Goal: Navigation & Orientation: Understand site structure

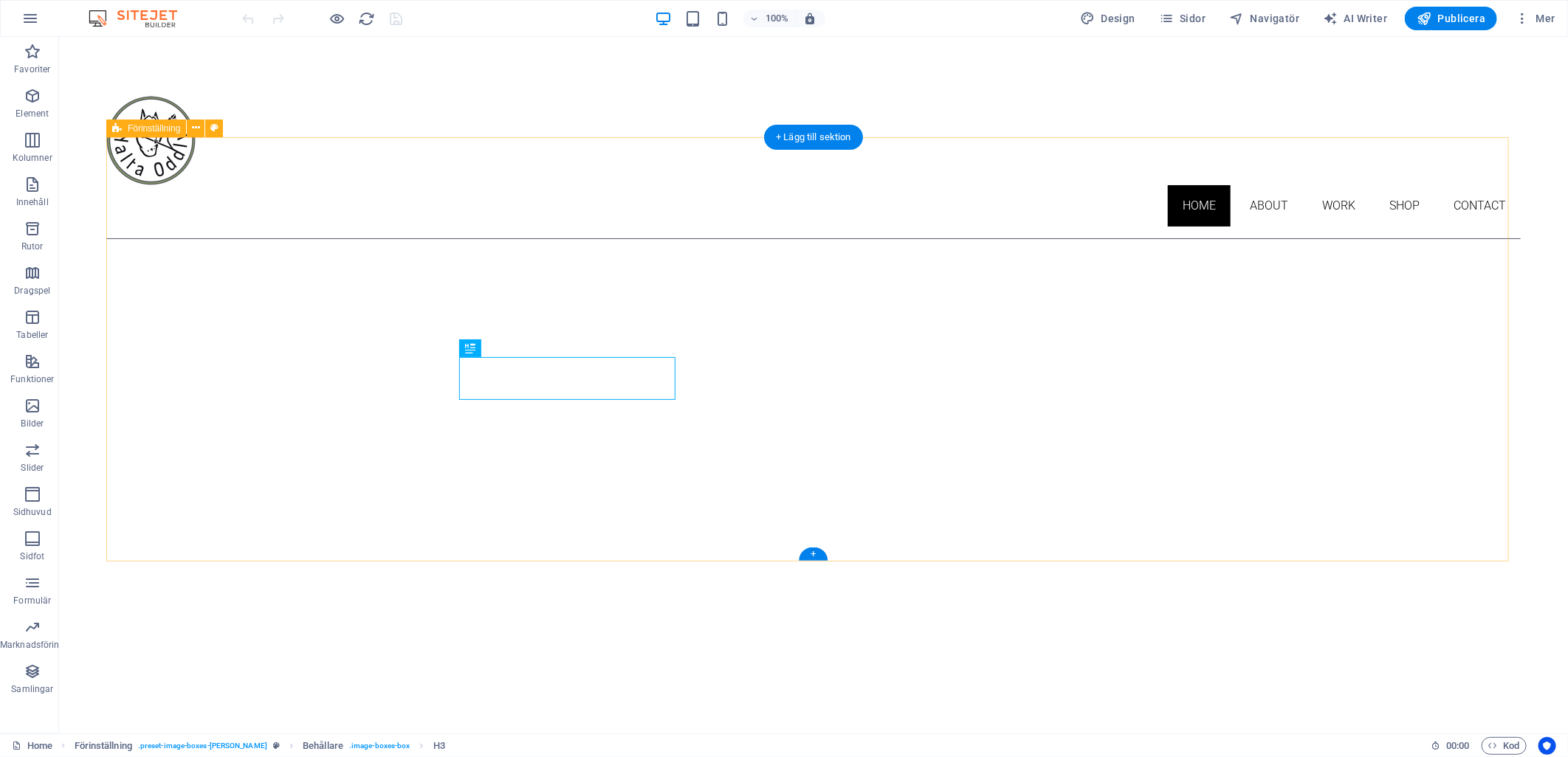
scroll to position [688, 0]
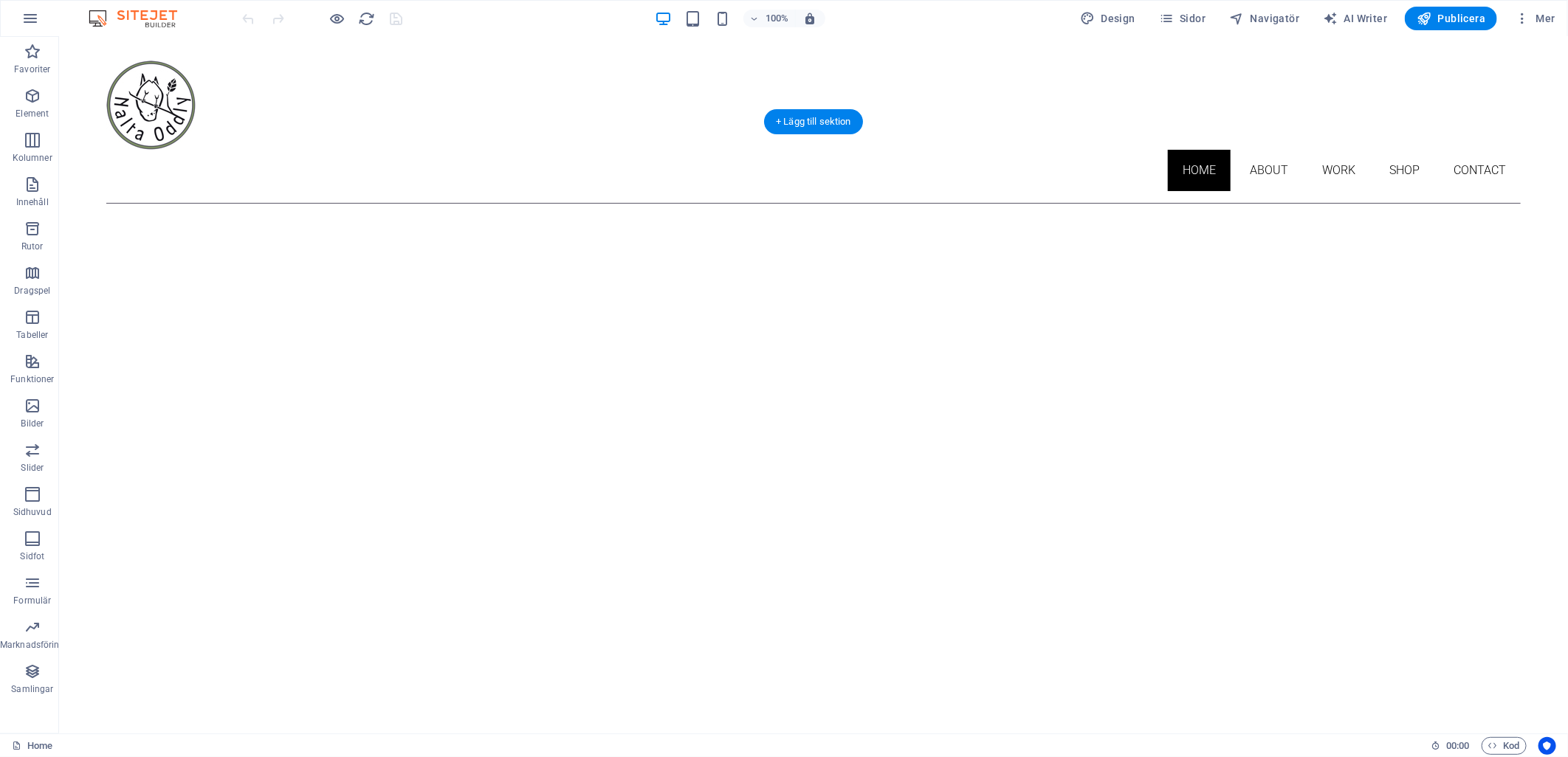
scroll to position [0, 0]
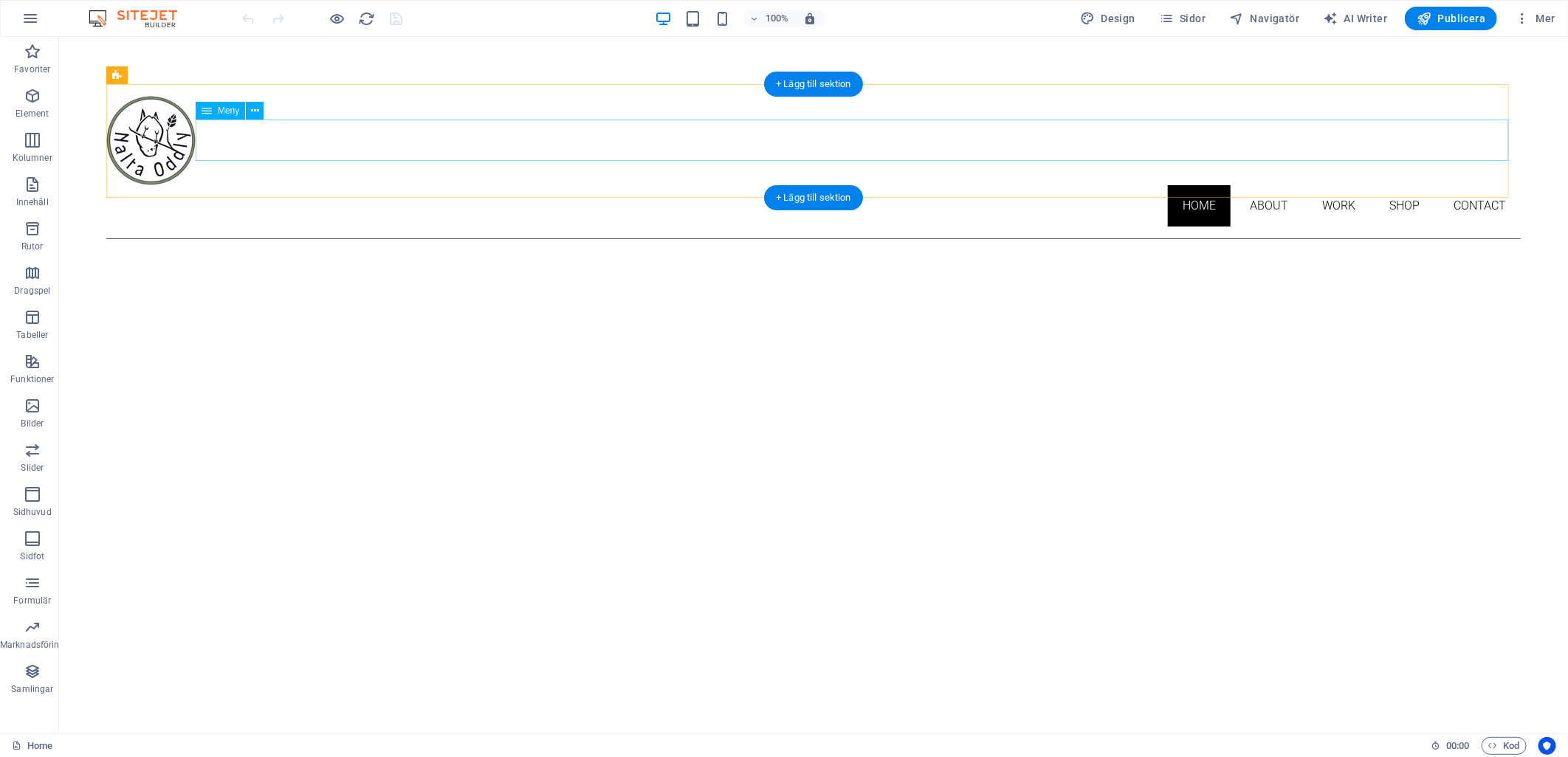
click at [1323, 185] on nav "Home About Work Shop Contact" at bounding box center [812, 206] width 1414 height 42
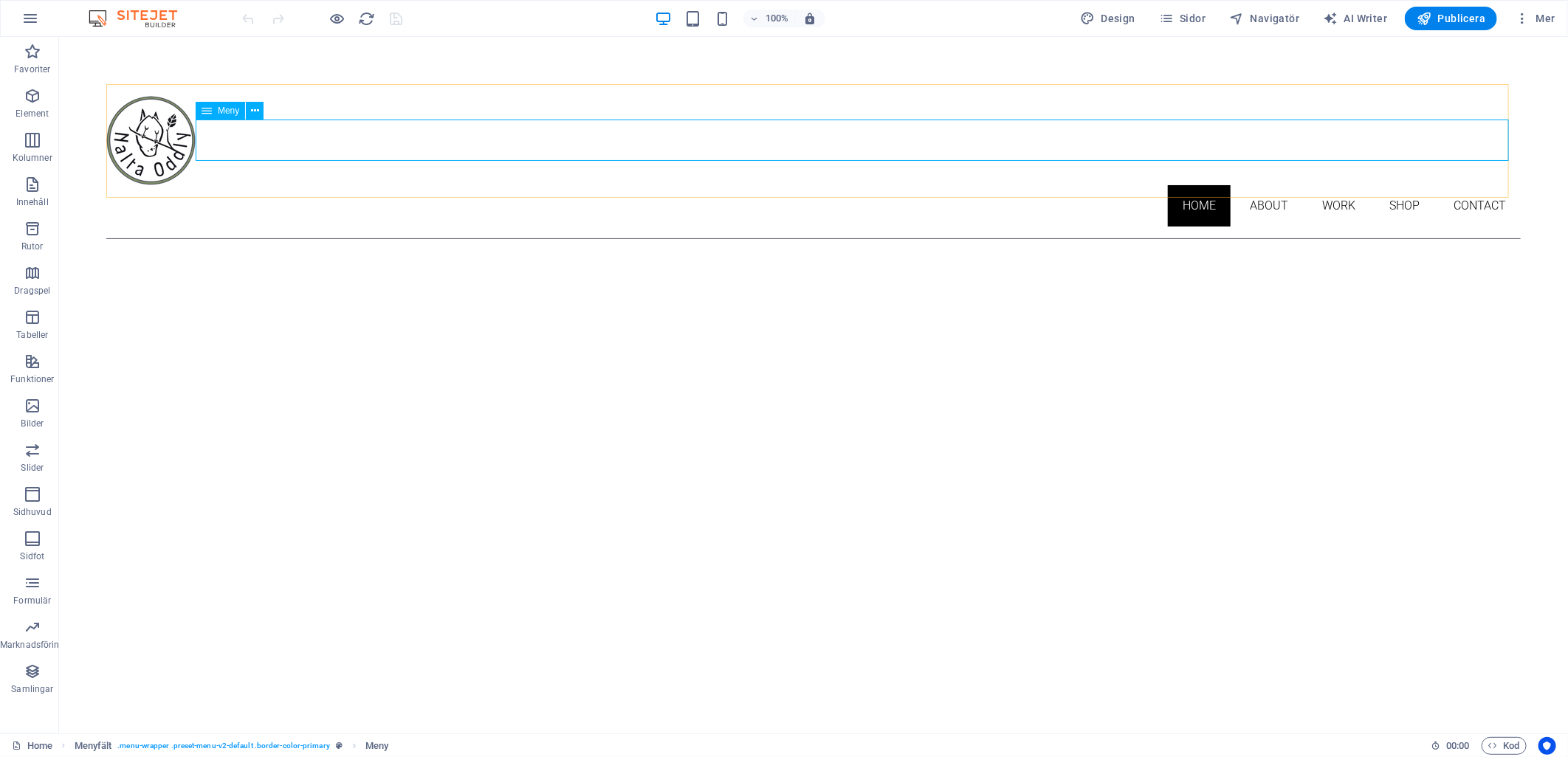
click at [221, 113] on span "Meny" at bounding box center [228, 111] width 22 height 9
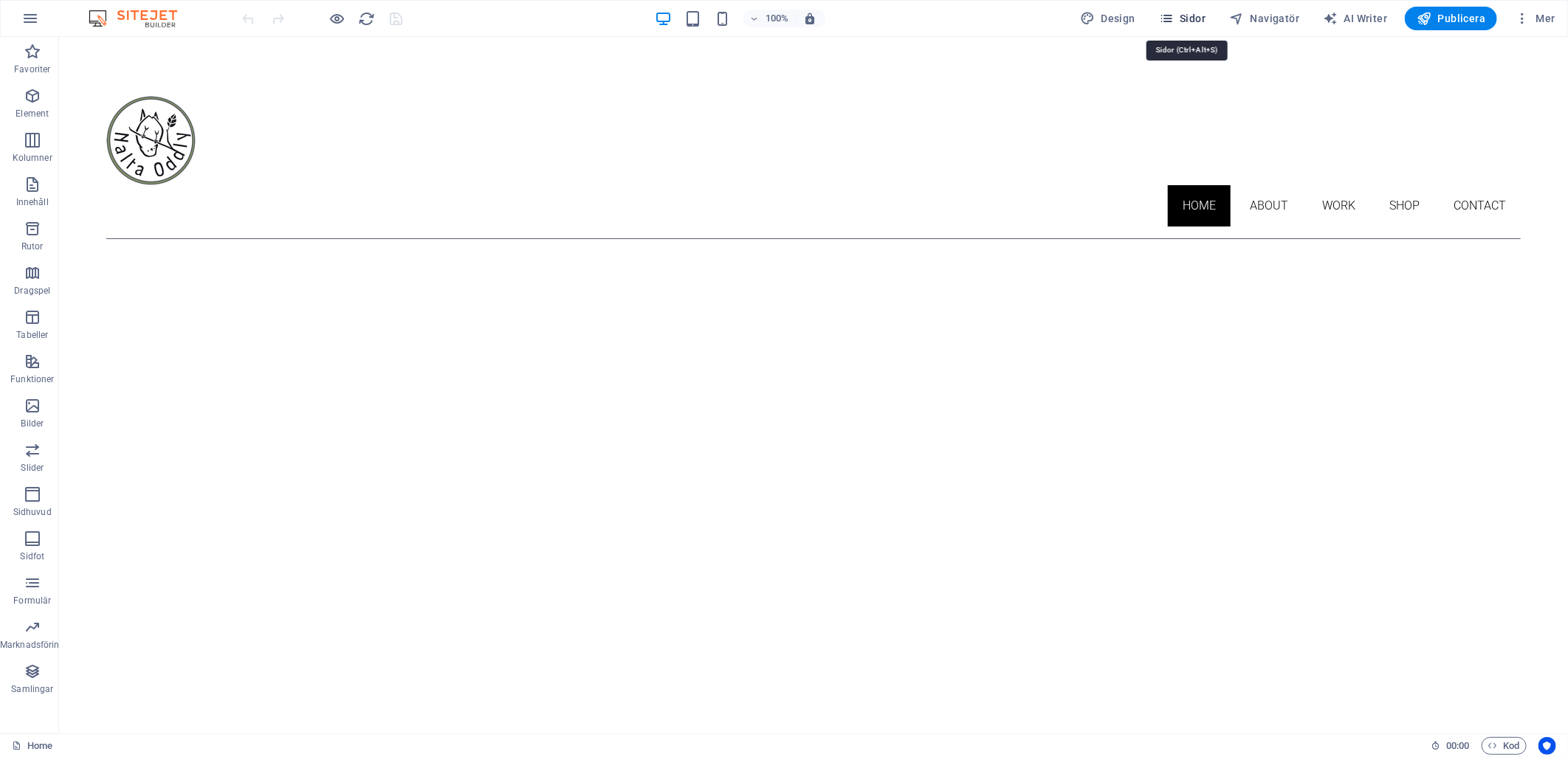
click at [1201, 18] on span "Sidor" at bounding box center [1182, 18] width 46 height 15
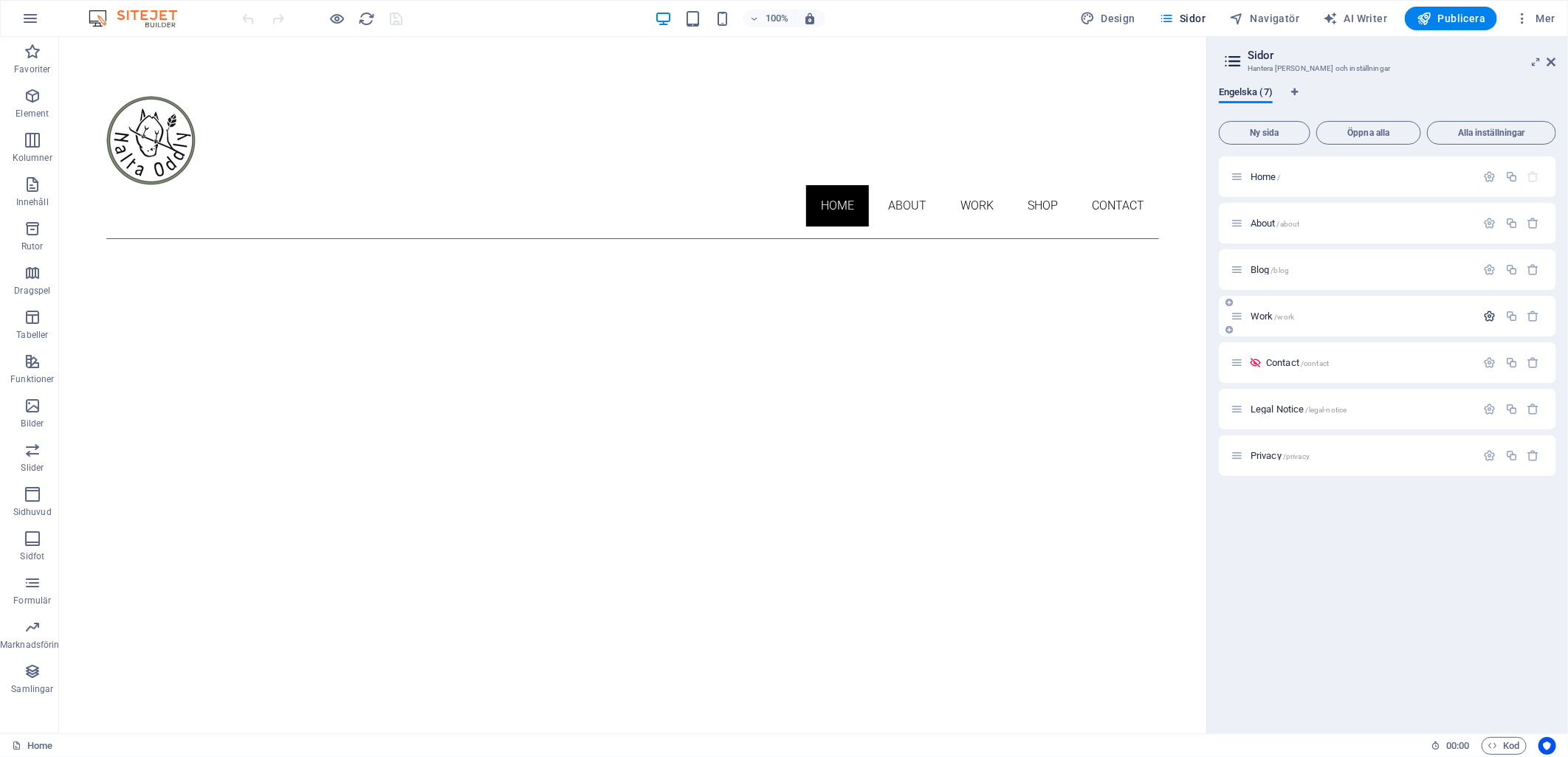
click at [1493, 313] on icon "button" at bounding box center [1490, 316] width 13 height 13
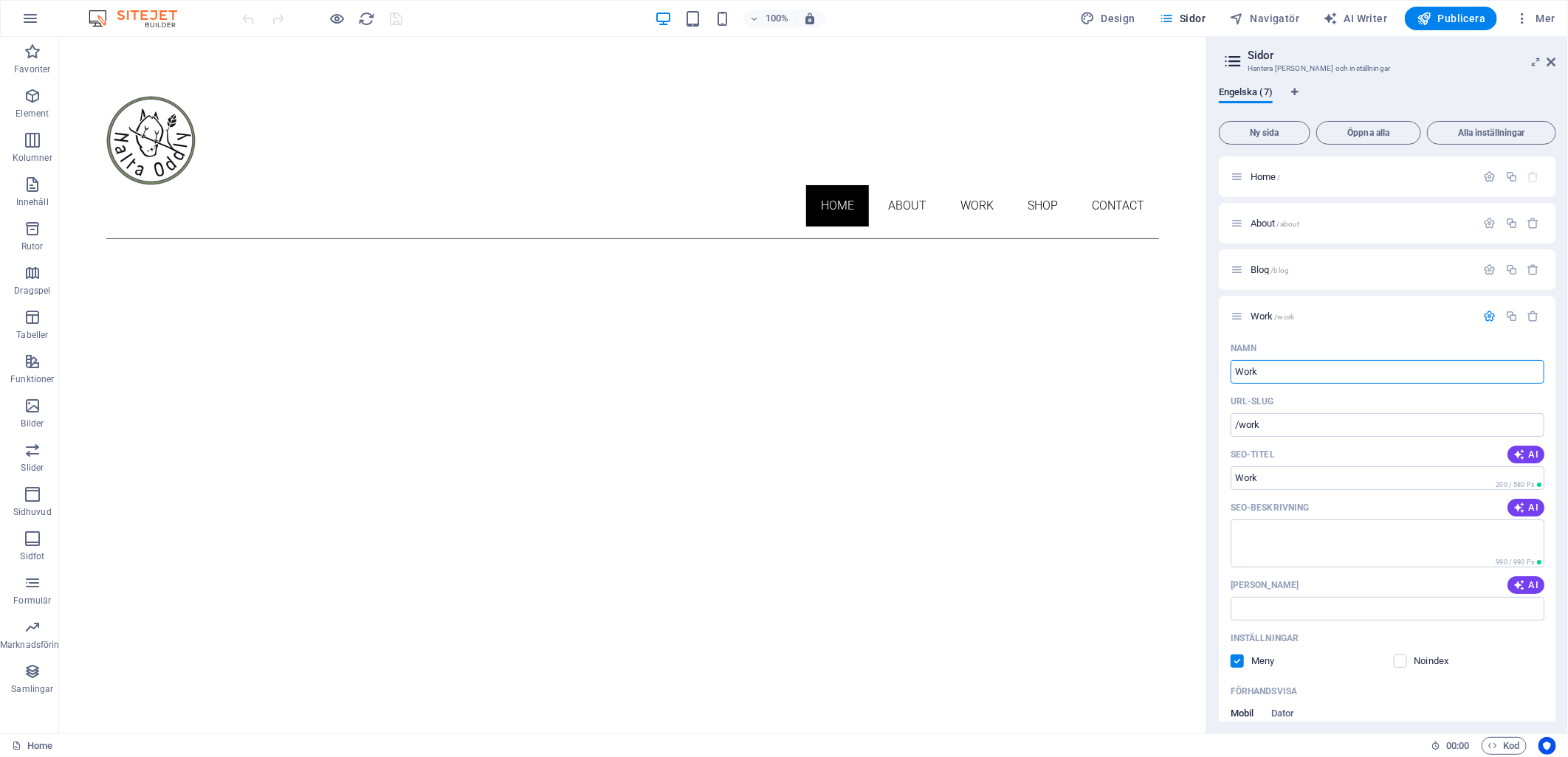
click at [1484, 314] on icon "button" at bounding box center [1490, 316] width 13 height 13
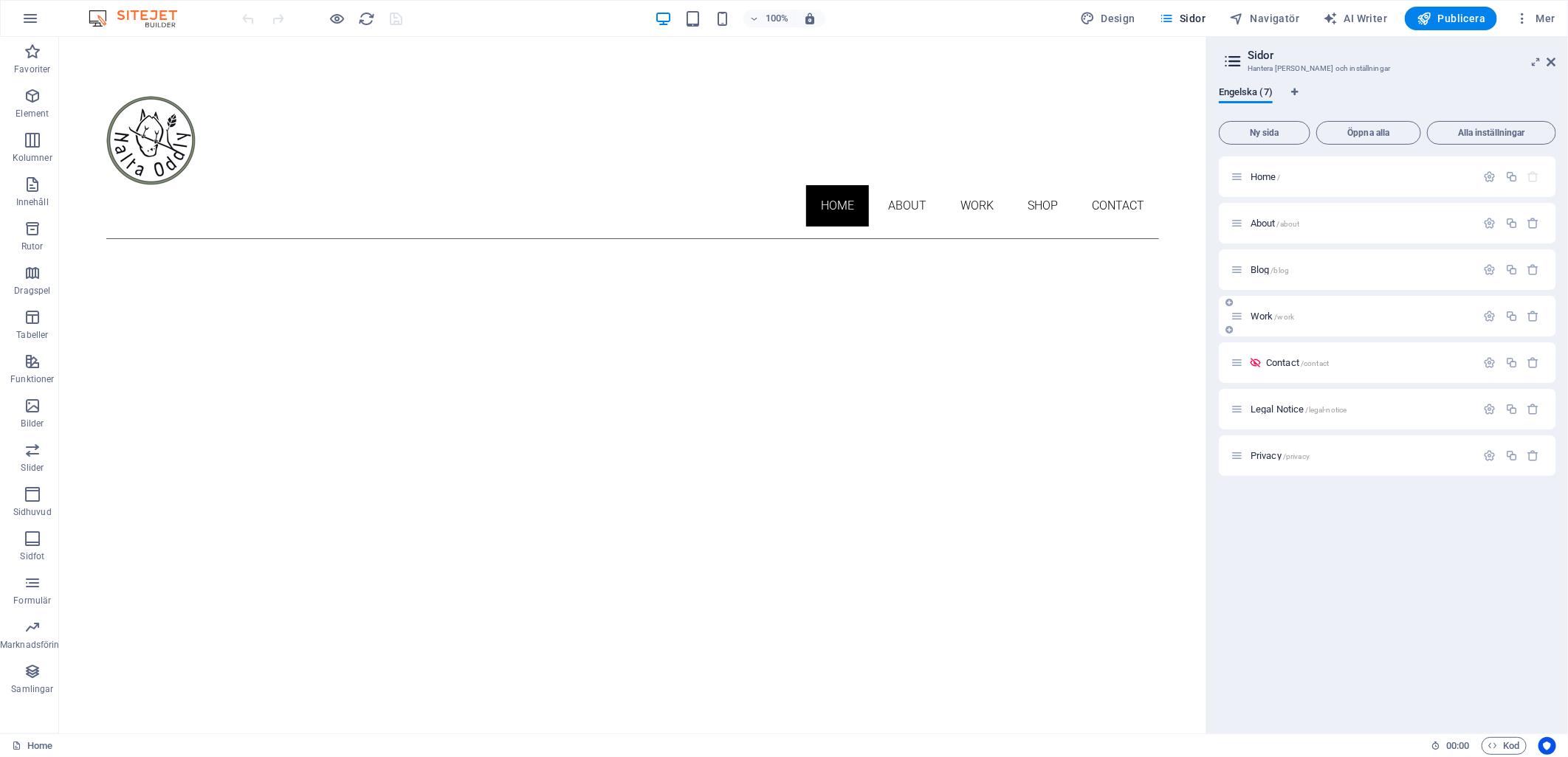
click at [1240, 313] on icon at bounding box center [1236, 316] width 13 height 13
click at [358, 89] on h6 "Öppna förhandsvisning av webbplats" at bounding box center [348, 92] width 157 height 18
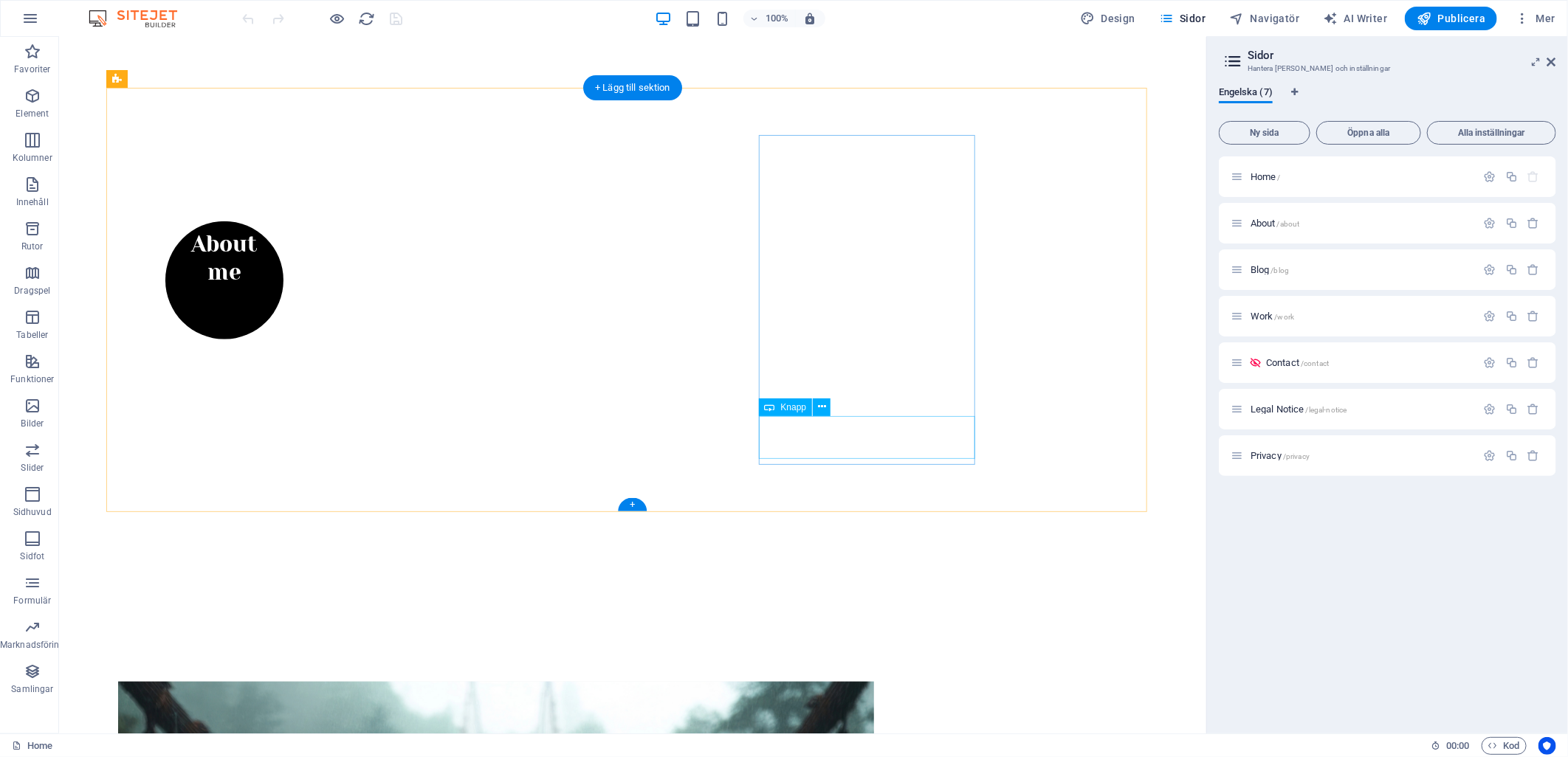
scroll to position [737, 0]
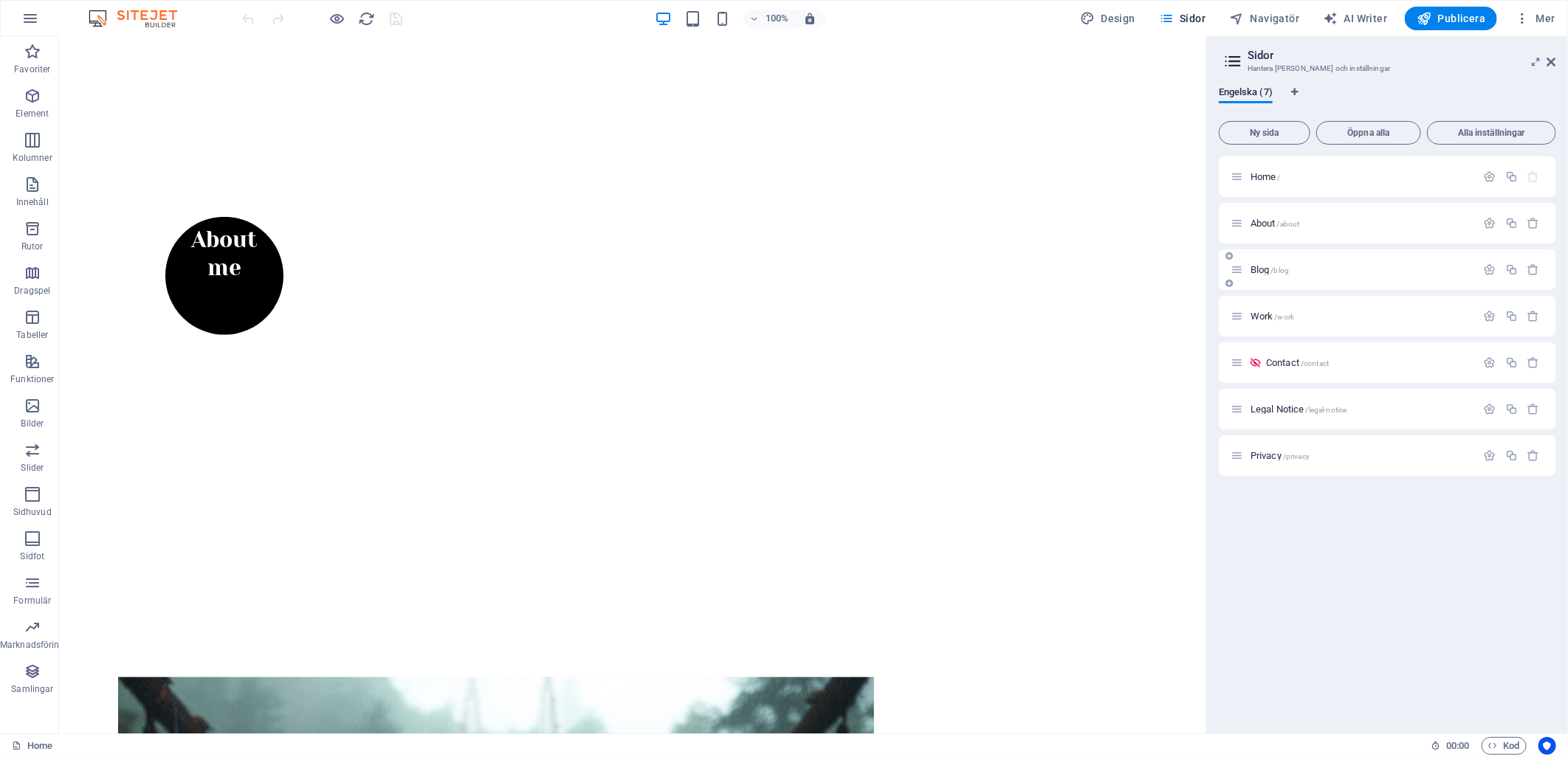
click at [1241, 276] on icon at bounding box center [1236, 270] width 13 height 13
click at [1491, 272] on icon "button" at bounding box center [1490, 270] width 13 height 13
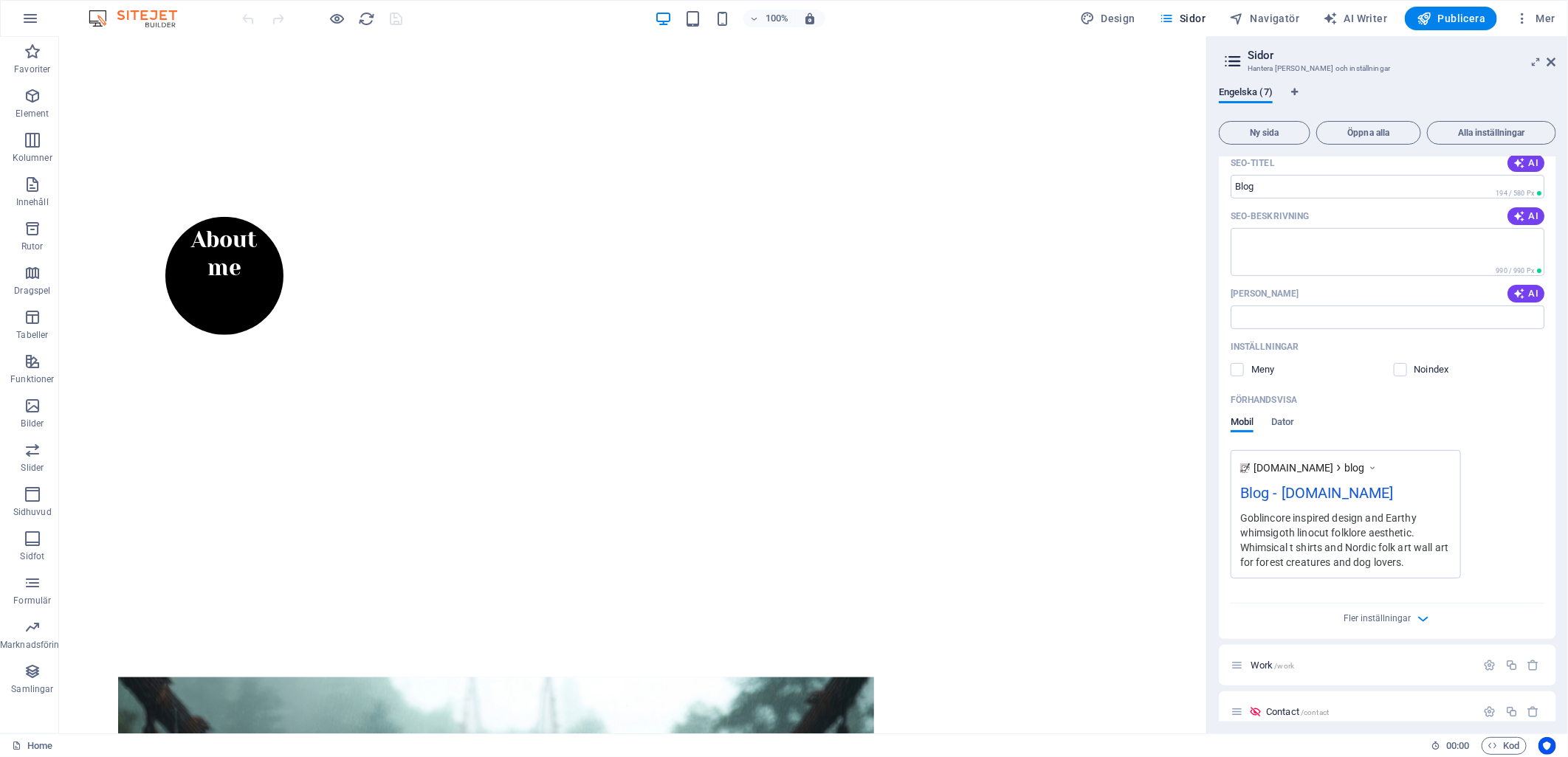
scroll to position [246, 0]
click at [1420, 618] on icon "button" at bounding box center [1422, 618] width 17 height 17
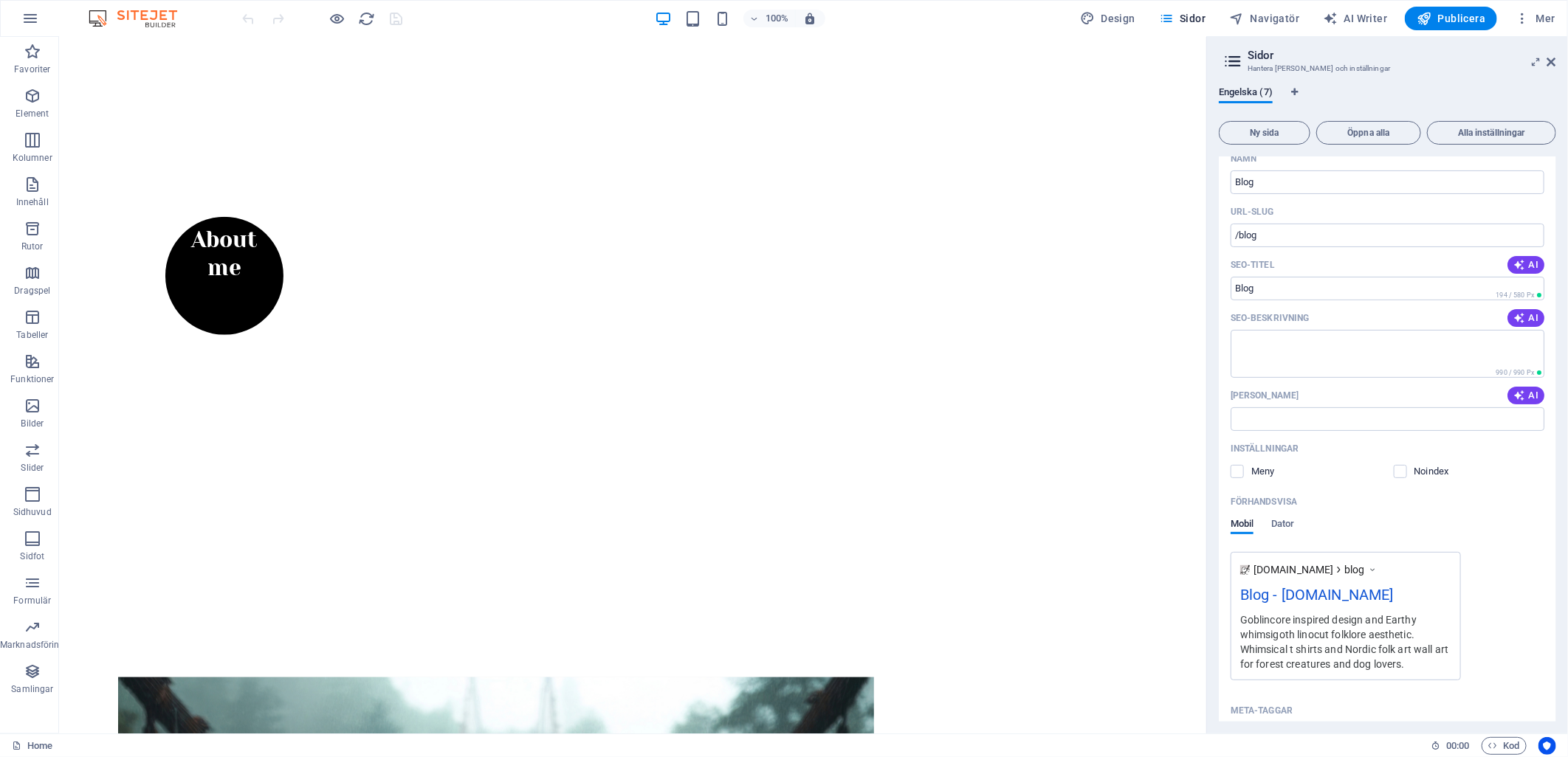
scroll to position [0, 0]
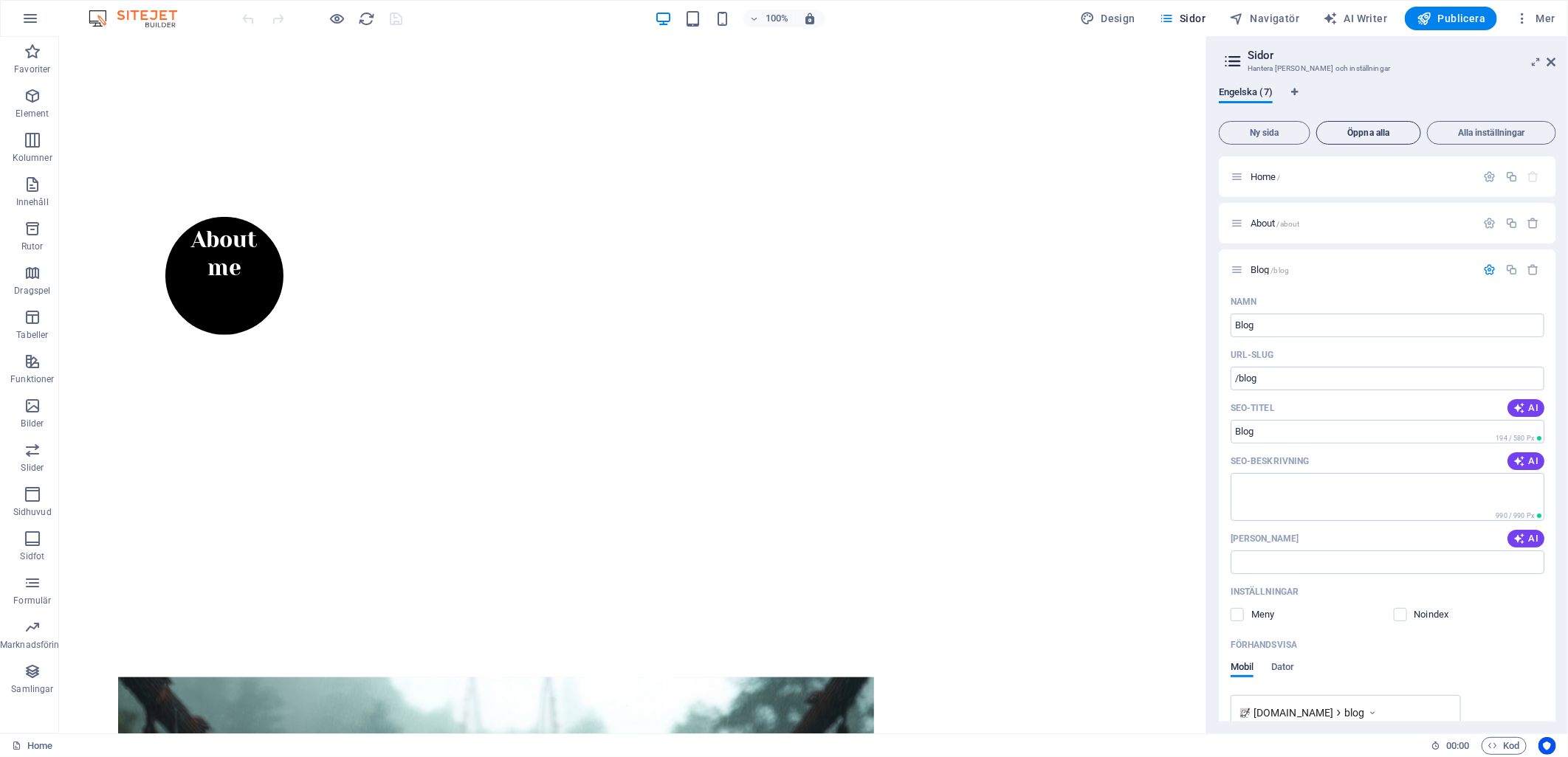
click at [1365, 133] on span "Öppna alla" at bounding box center [1368, 132] width 92 height 9
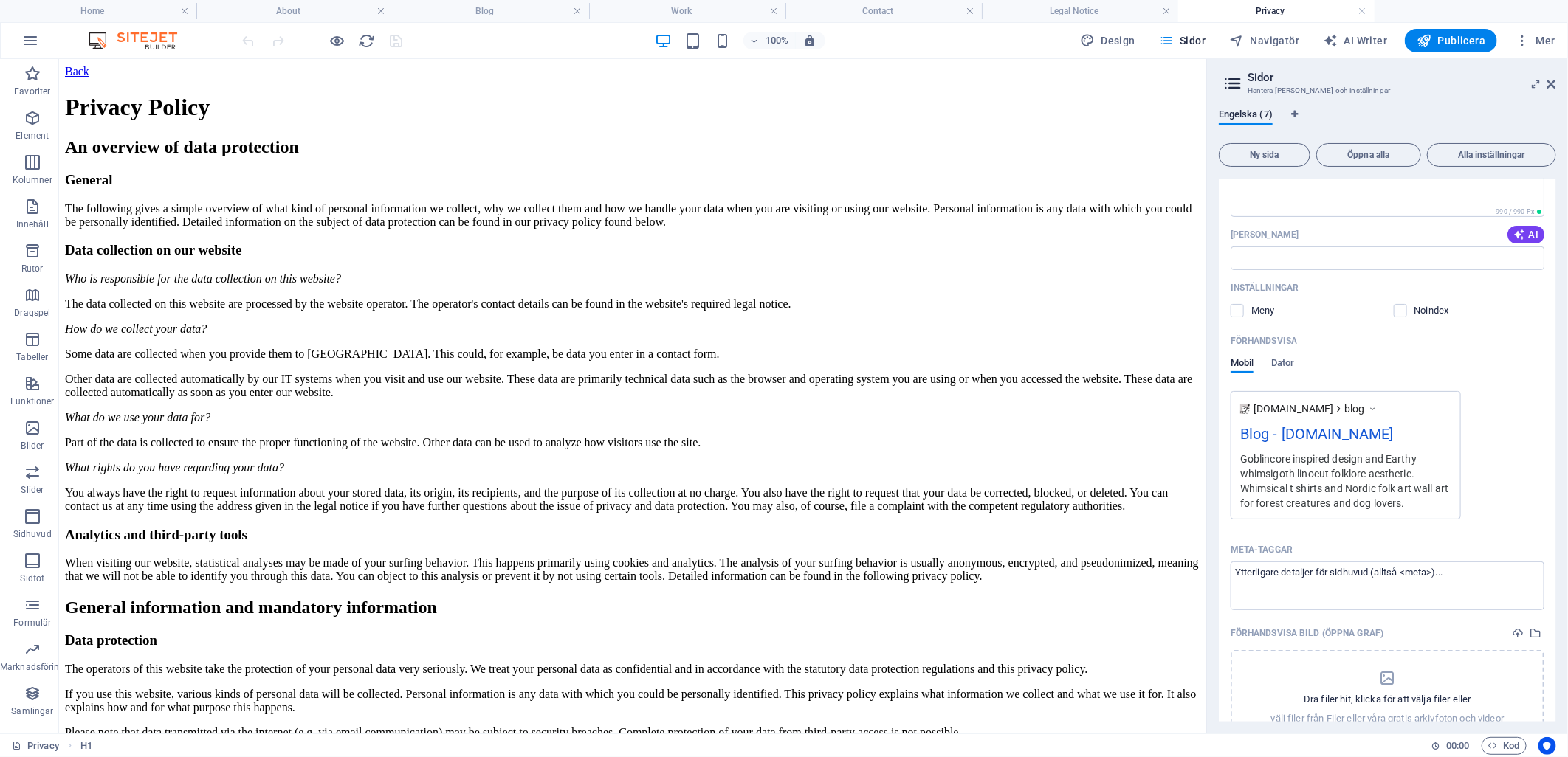
scroll to position [328, 0]
click at [492, 8] on h4 "Blog" at bounding box center [490, 11] width 197 height 16
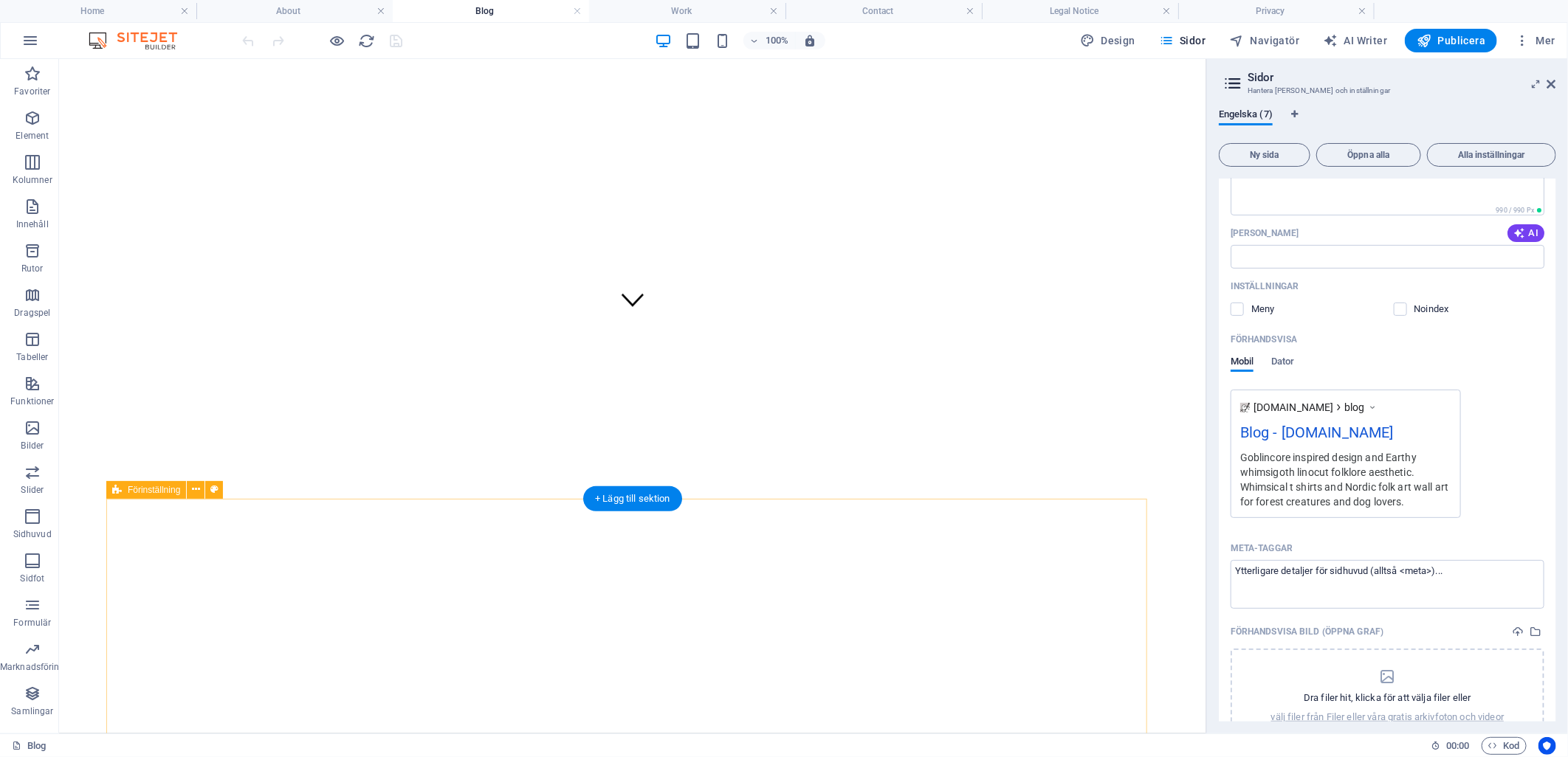
scroll to position [80, 0]
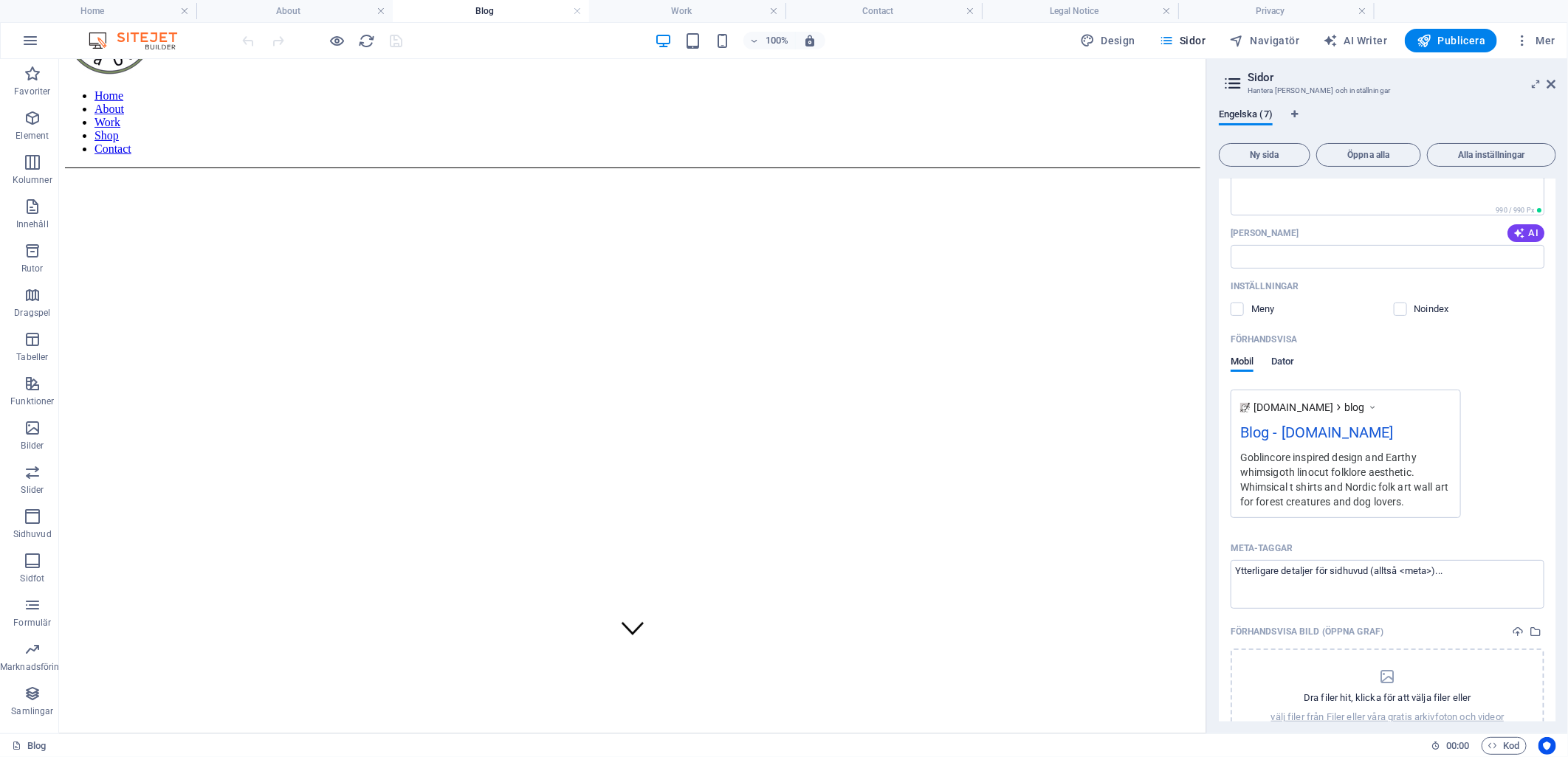
click at [1282, 362] on span "Dator" at bounding box center [1281, 363] width 23 height 21
